Goal: Find specific page/section: Find specific page/section

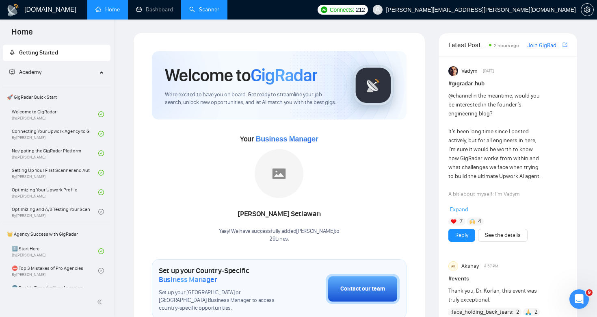
click at [204, 6] on link "Scanner" at bounding box center [204, 9] width 30 height 7
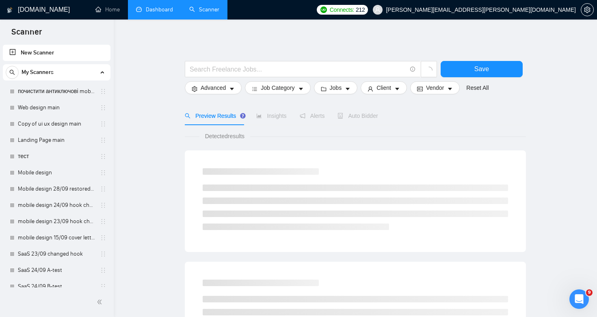
click at [157, 13] on link "Dashboard" at bounding box center [154, 9] width 37 height 7
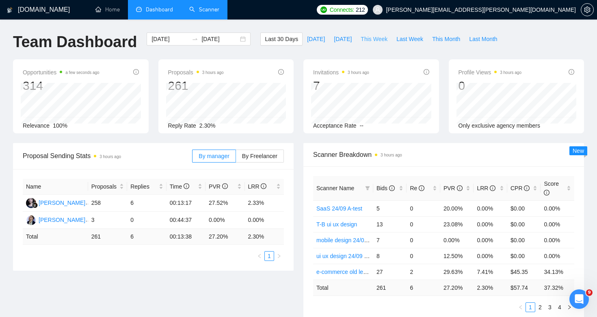
click at [377, 39] on span "This Week" at bounding box center [374, 39] width 27 height 9
type input "[DATE]"
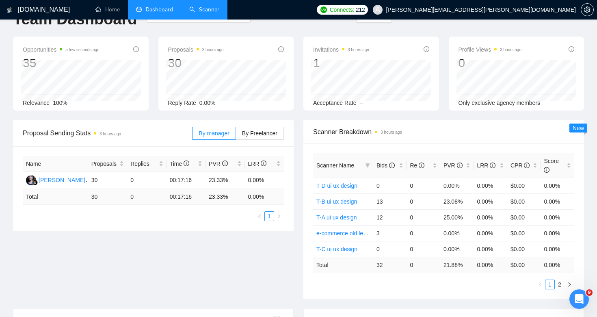
scroll to position [32, 0]
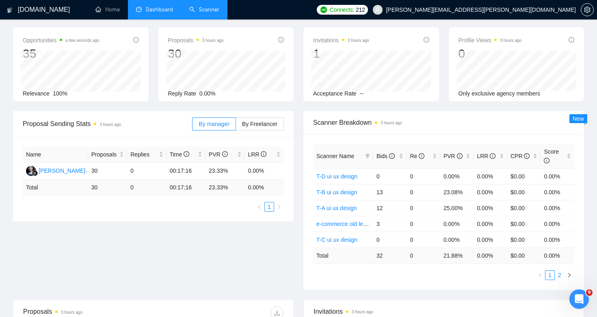
click at [560, 277] on link "2" at bounding box center [560, 275] width 9 height 9
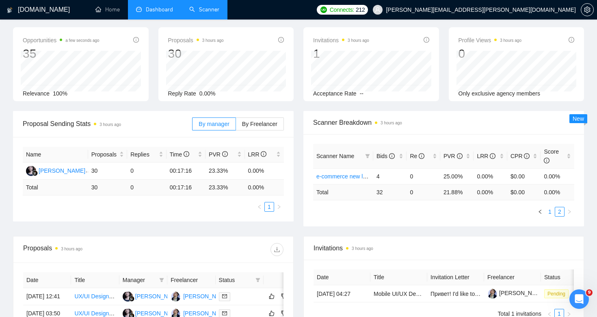
click at [551, 214] on link "1" at bounding box center [550, 211] width 9 height 9
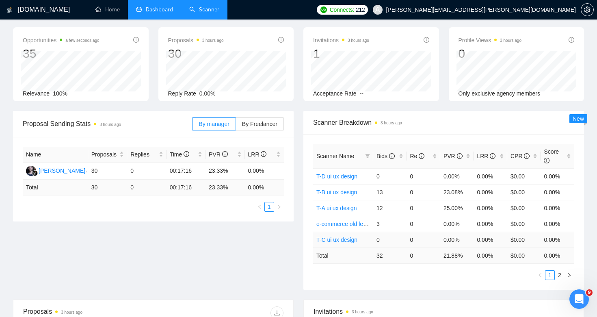
scroll to position [0, 0]
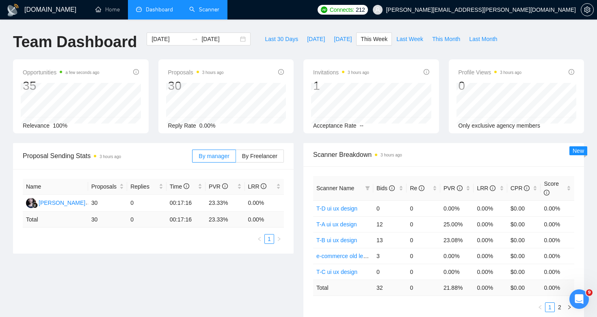
click at [195, 6] on link "Scanner" at bounding box center [204, 9] width 30 height 7
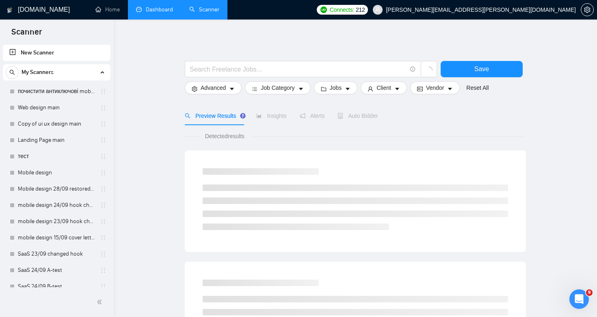
click at [164, 13] on link "Dashboard" at bounding box center [154, 9] width 37 height 7
